Goal: Task Accomplishment & Management: Manage account settings

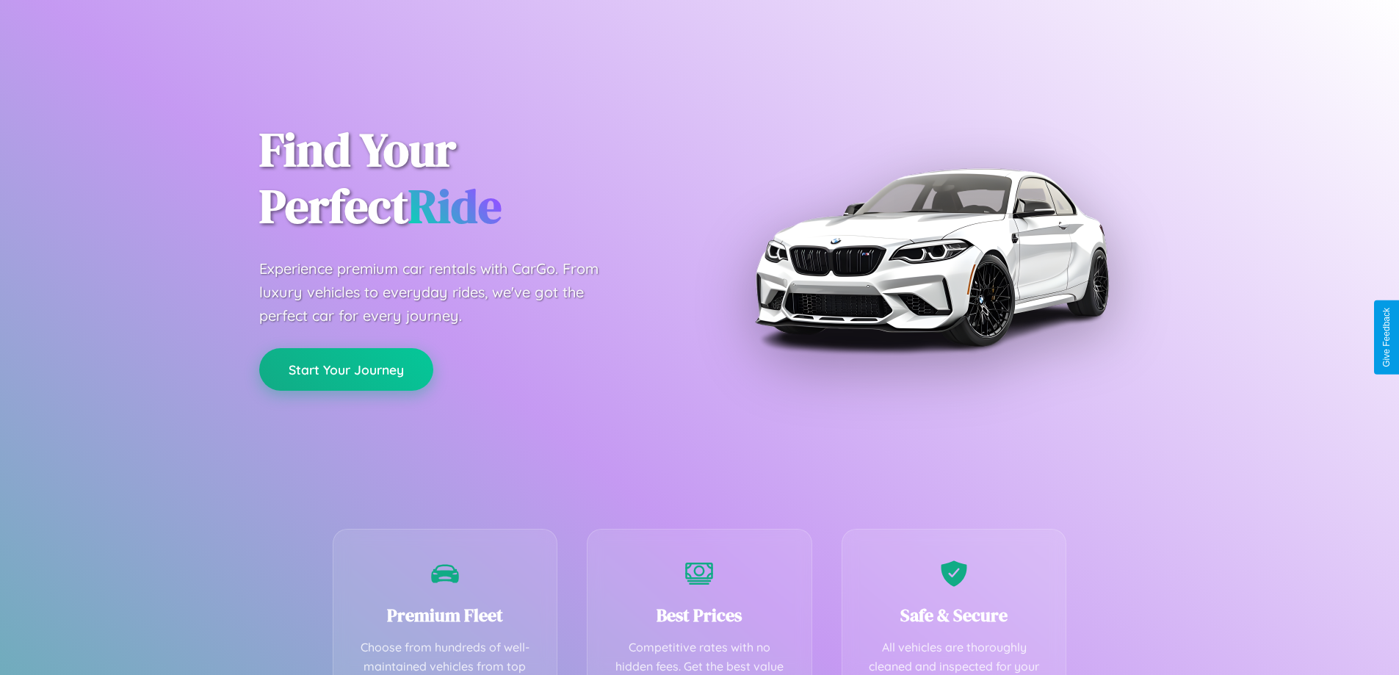
click at [346, 369] on button "Start Your Journey" at bounding box center [346, 369] width 174 height 43
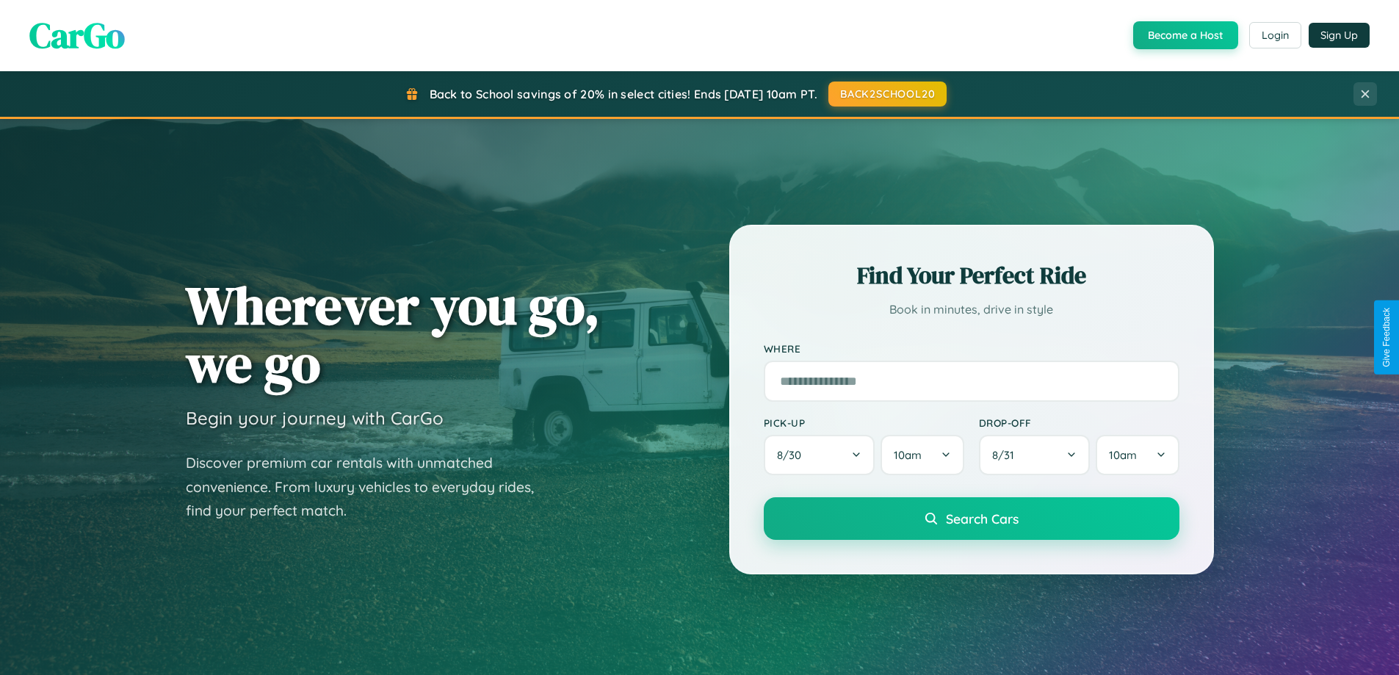
scroll to position [1010, 0]
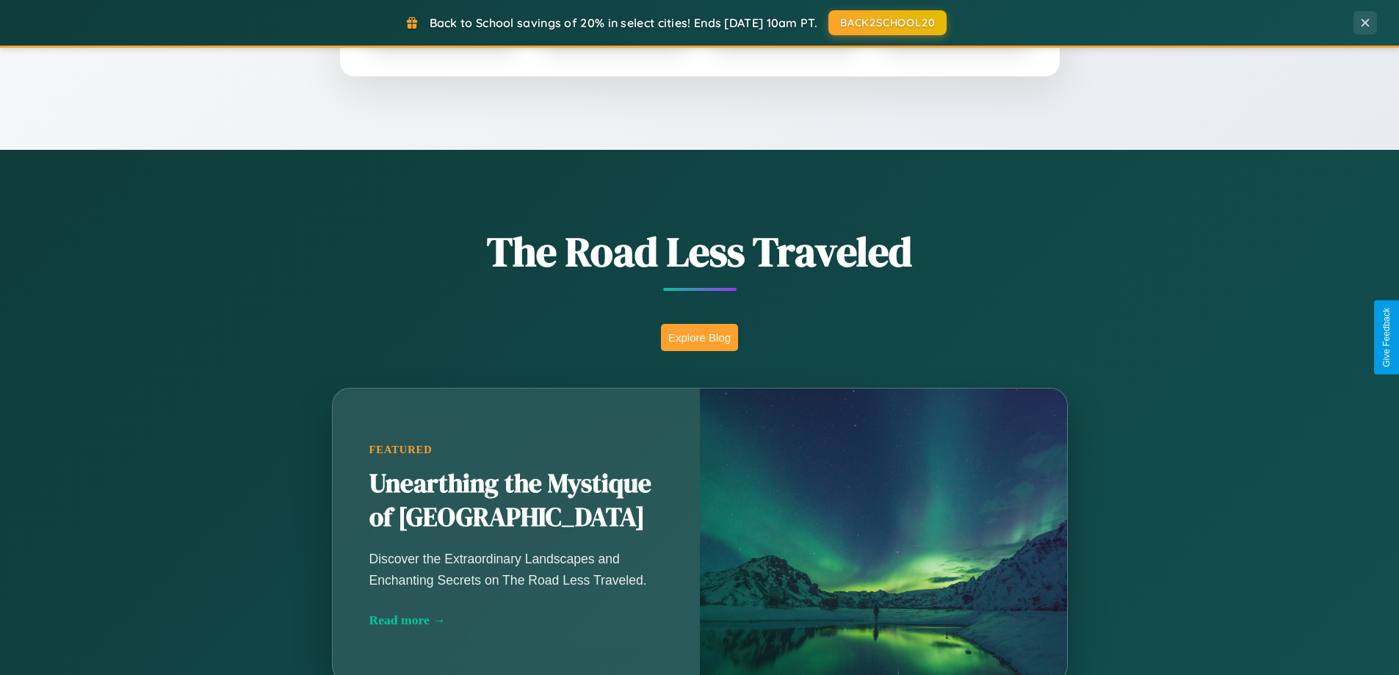
click at [699, 337] on button "Explore Blog" at bounding box center [699, 337] width 77 height 27
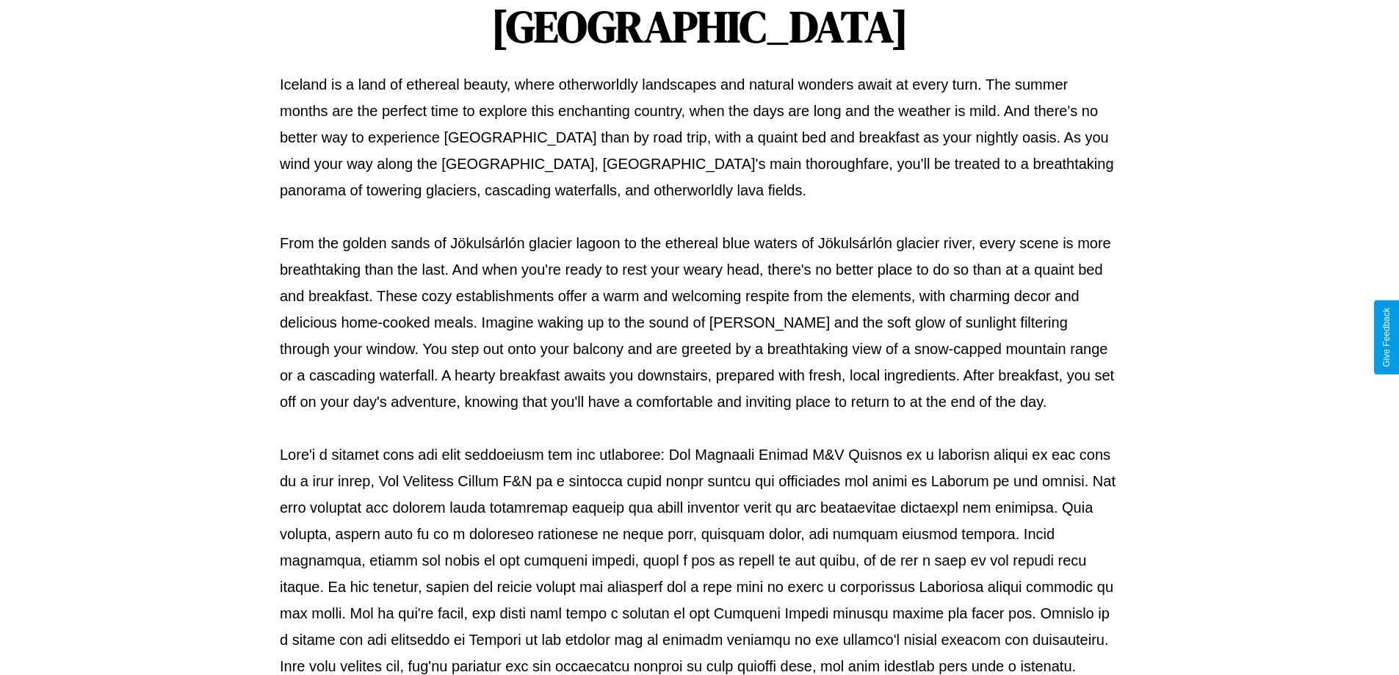
scroll to position [475, 0]
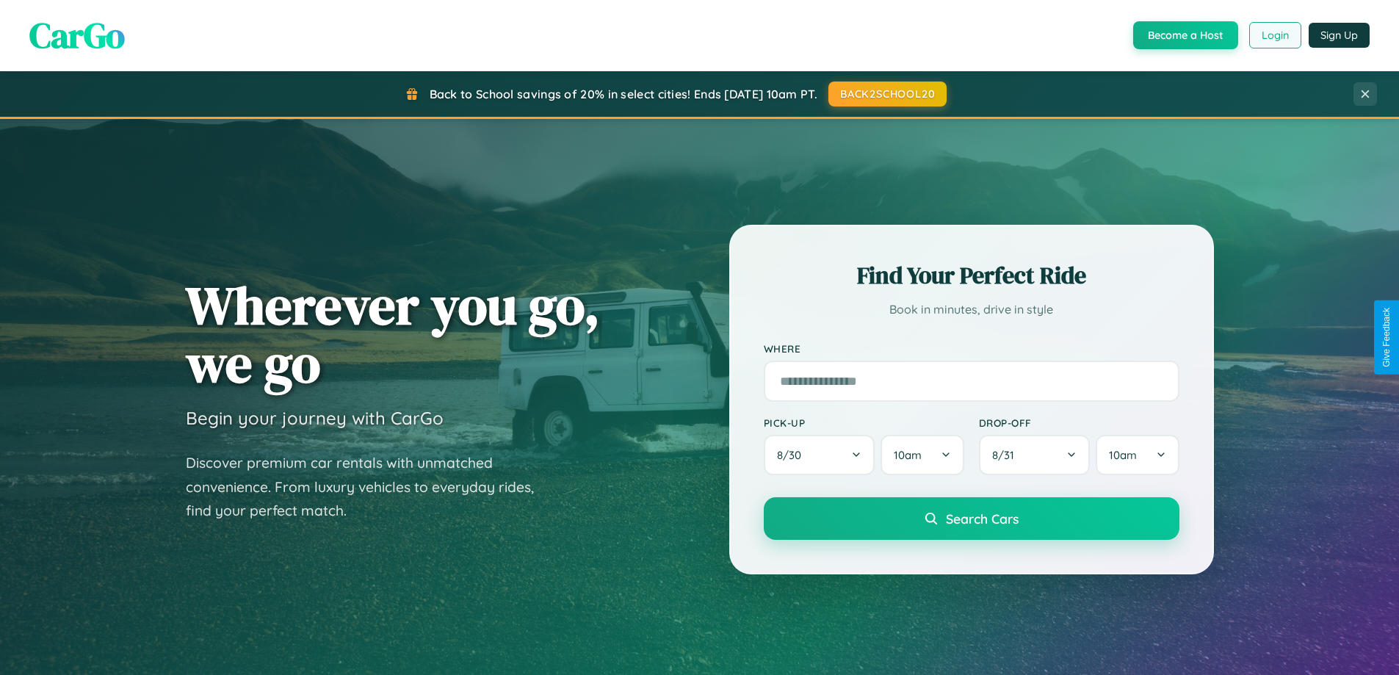
click at [1274, 35] on button "Login" at bounding box center [1275, 35] width 52 height 26
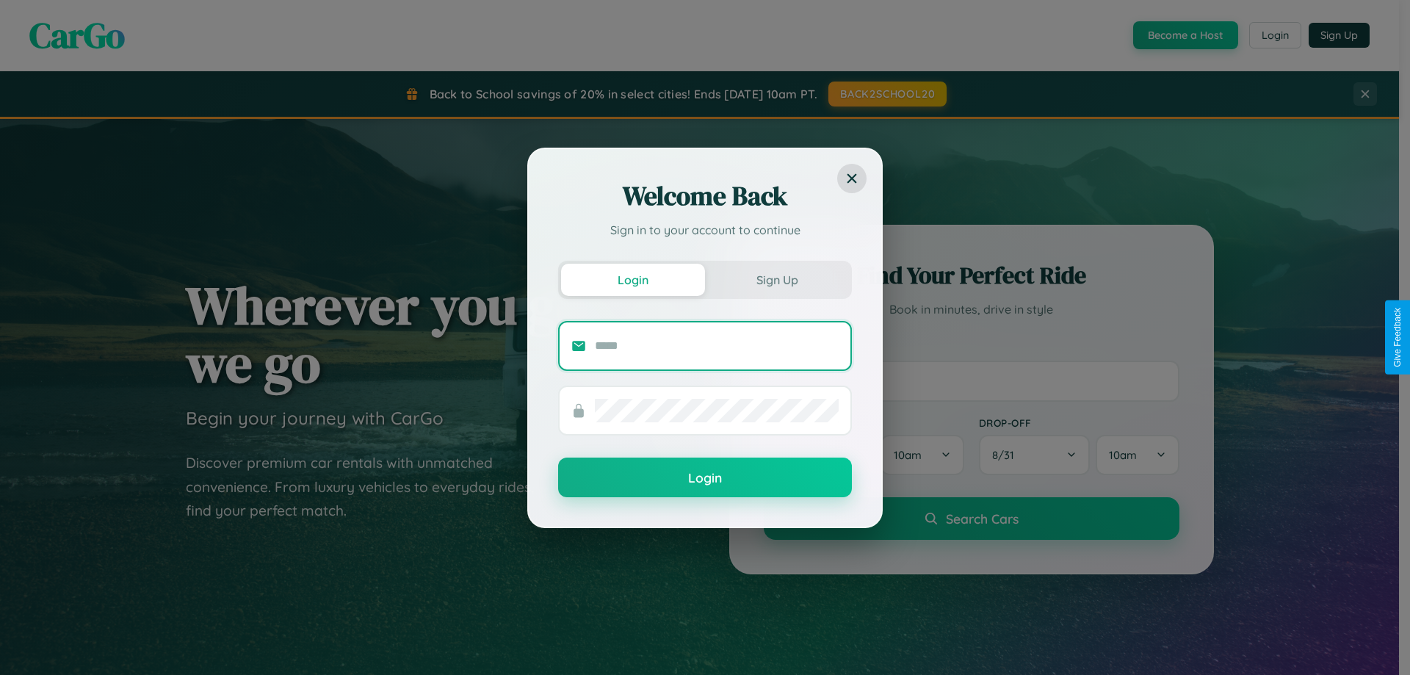
click at [717, 345] on input "text" at bounding box center [717, 345] width 244 height 23
type input "**********"
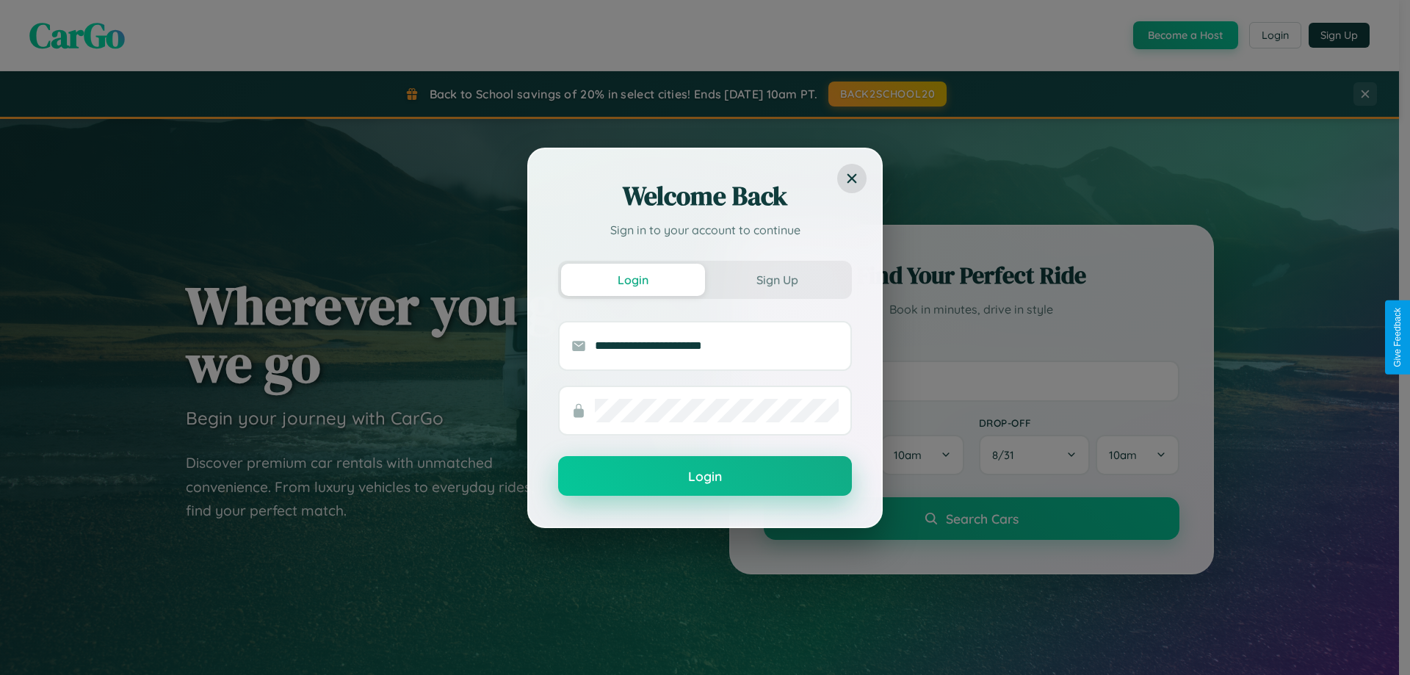
click at [705, 477] on button "Login" at bounding box center [705, 476] width 294 height 40
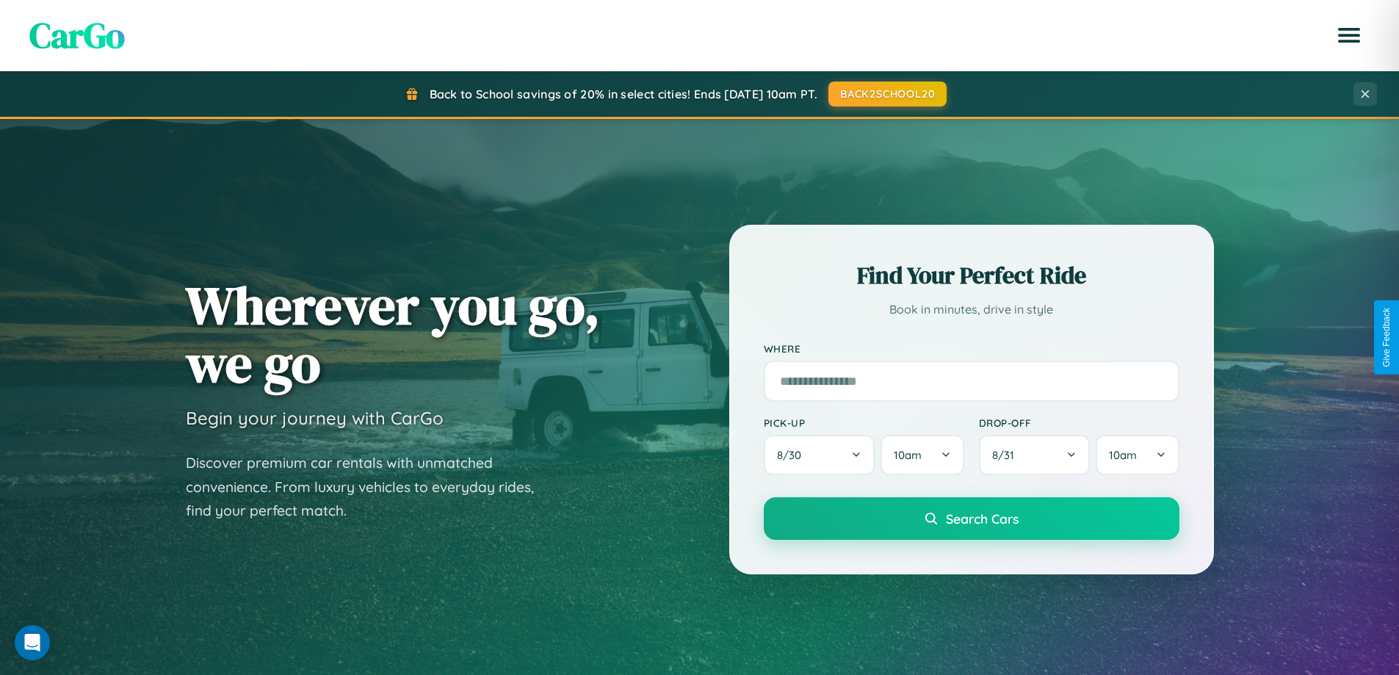
scroll to position [1720, 0]
